Goal: Navigation & Orientation: Find specific page/section

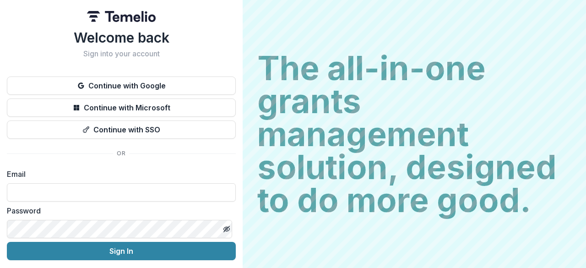
click at [170, 87] on button "Continue with Google" at bounding box center [121, 85] width 229 height 18
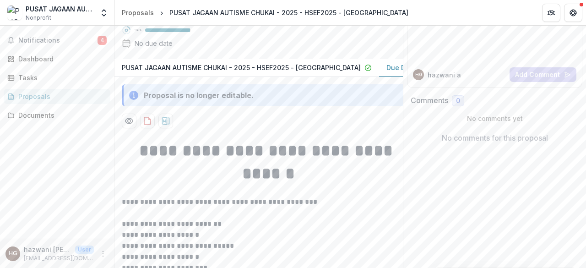
scroll to position [0, 18]
click at [100, 47] on button "Notifications 4" at bounding box center [57, 40] width 107 height 15
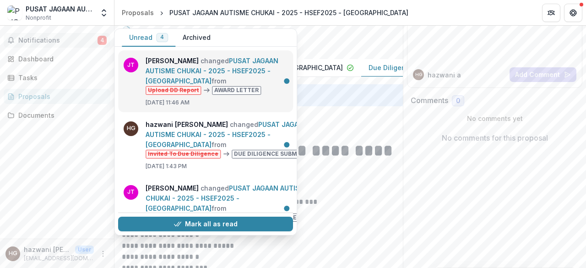
click at [197, 57] on link "PUSAT JAGAAN AUTISME CHUKAI - 2025 - HSEF2025 - MyHarapan" at bounding box center [212, 71] width 133 height 28
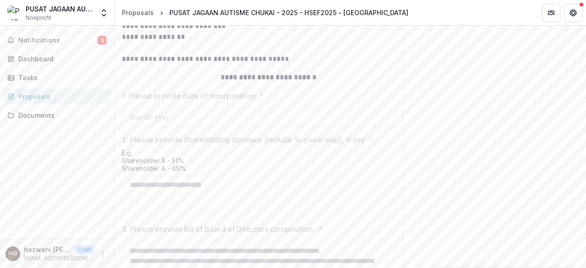
scroll to position [541, 0]
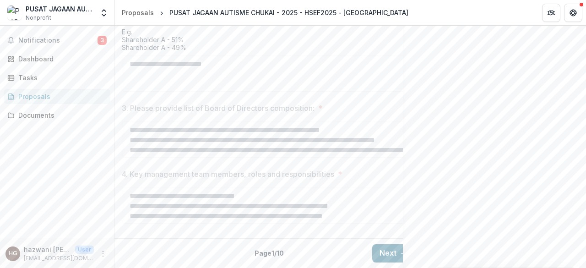
click at [395, 245] on button "Next" at bounding box center [393, 253] width 43 height 18
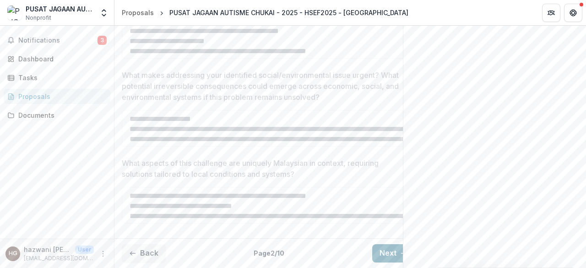
click at [395, 245] on button "Next" at bounding box center [393, 253] width 43 height 18
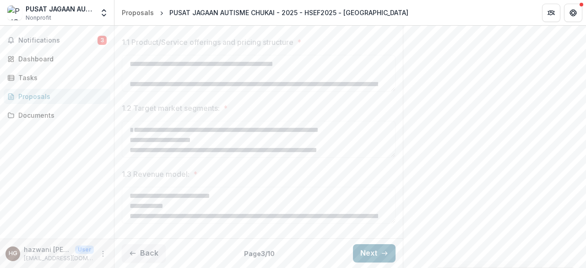
scroll to position [326, 0]
click at [373, 255] on button "Next" at bounding box center [374, 253] width 43 height 18
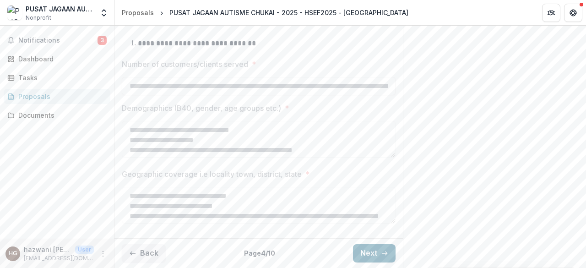
click at [373, 255] on button "Next" at bounding box center [374, 253] width 43 height 18
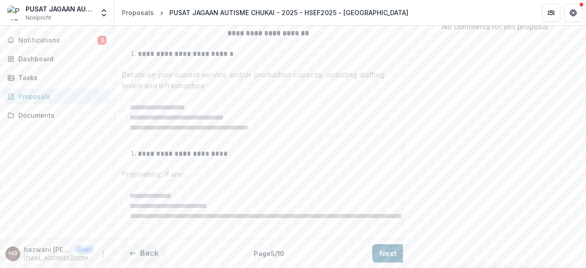
click at [373, 255] on div "Back Page 5 / 10 Next" at bounding box center [268, 253] width 308 height 30
click at [379, 249] on button "Next" at bounding box center [393, 253] width 43 height 18
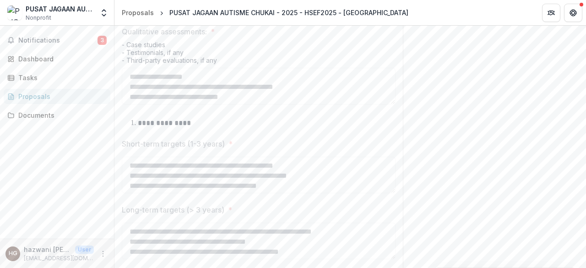
scroll to position [681, 0]
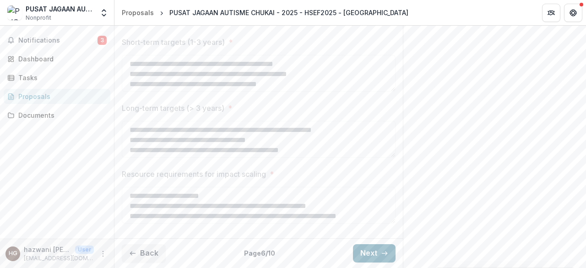
click at [381, 245] on button "Next" at bounding box center [374, 253] width 43 height 18
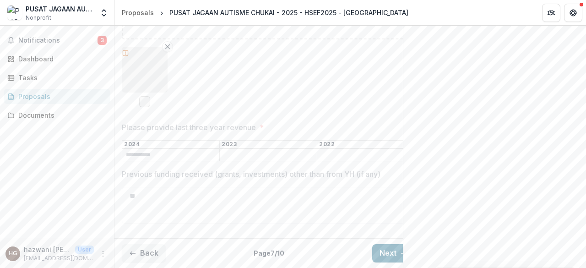
click at [381, 245] on button "Next" at bounding box center [393, 253] width 43 height 18
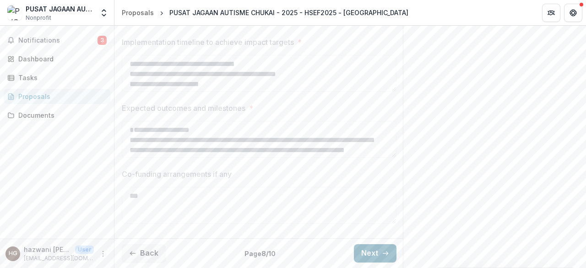
click at [381, 245] on button "Next" at bounding box center [375, 253] width 43 height 18
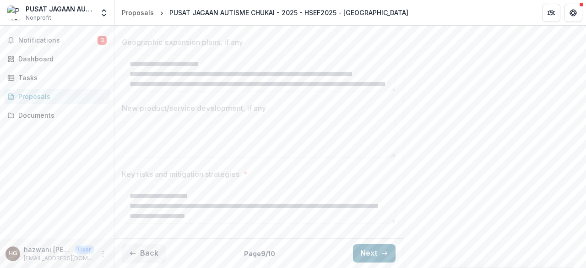
click at [381, 245] on button "Next" at bounding box center [374, 253] width 43 height 18
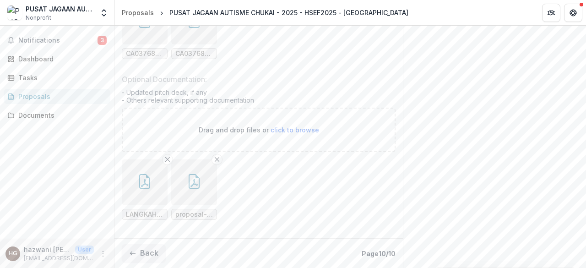
scroll to position [386, 0]
click at [54, 54] on link "Dashboard" at bounding box center [57, 58] width 107 height 15
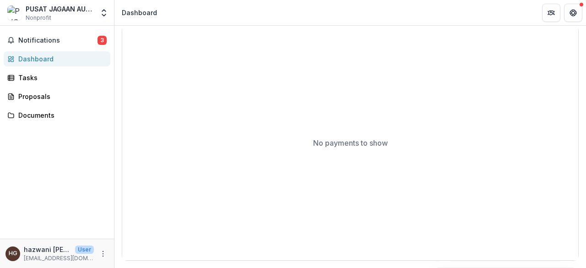
scroll to position [320, 0]
click at [43, 78] on div "Tasks" at bounding box center [60, 78] width 85 height 10
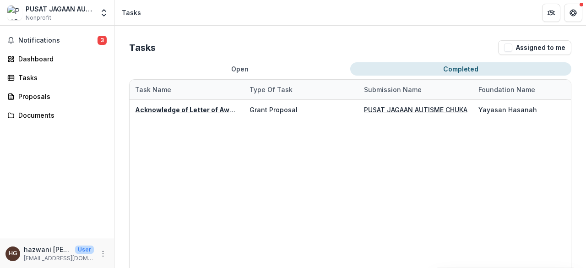
click at [449, 75] on button "Completed" at bounding box center [460, 68] width 221 height 13
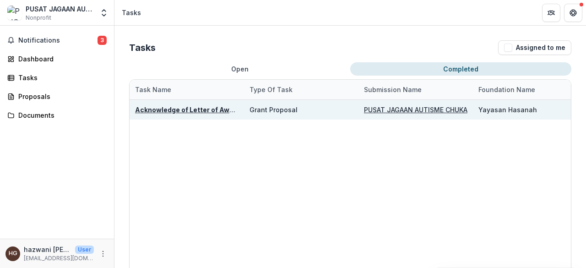
click at [203, 112] on u "Acknowledge of Letter of Award" at bounding box center [187, 110] width 105 height 8
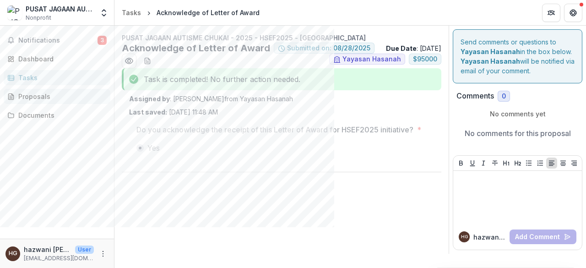
click at [62, 94] on div "Proposals" at bounding box center [60, 97] width 85 height 10
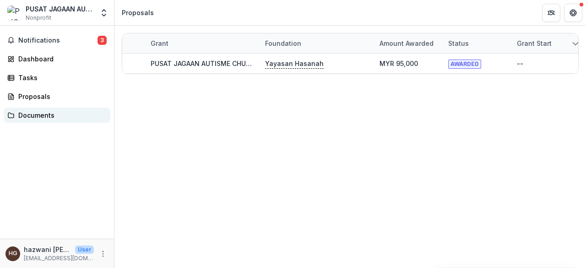
click at [19, 117] on div "Documents" at bounding box center [60, 115] width 85 height 10
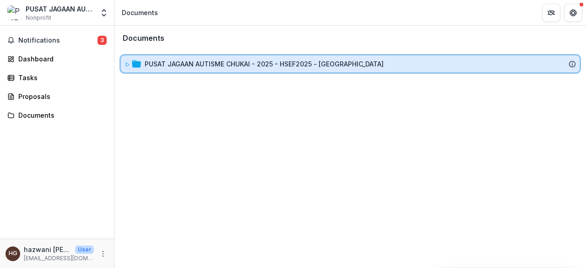
click at [128, 59] on span at bounding box center [126, 64] width 5 height 10
